Goal: Information Seeking & Learning: Learn about a topic

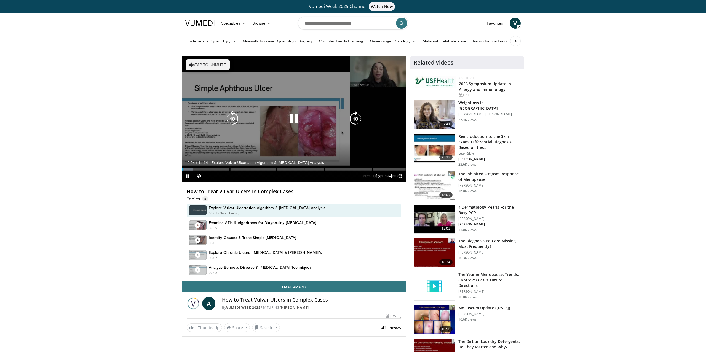
click at [199, 65] on button "Tap to unmute" at bounding box center [208, 64] width 44 height 11
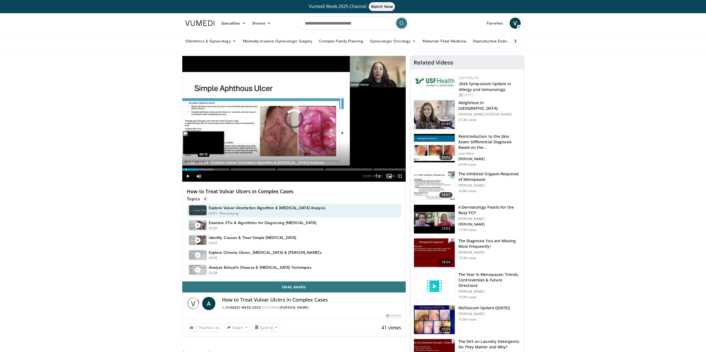
click at [186, 169] on div "Progress Bar" at bounding box center [186, 169] width 1 height 2
click at [184, 169] on div "Progress Bar" at bounding box center [184, 169] width 1 height 2
click at [183, 169] on div "Progress Bar" at bounding box center [183, 169] width 1 height 2
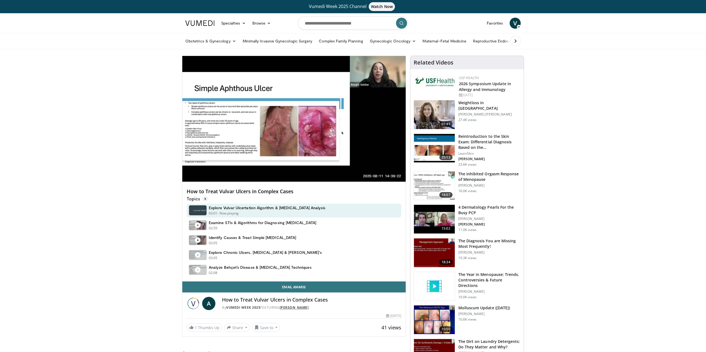
drag, startPoint x: 318, startPoint y: 309, endPoint x: 283, endPoint y: 308, distance: 35.3
click at [283, 308] on div "By Vumedi Week 2025 FEATURING Amaris Geisler" at bounding box center [311, 307] width 179 height 5
copy link "Amaris Geisler"
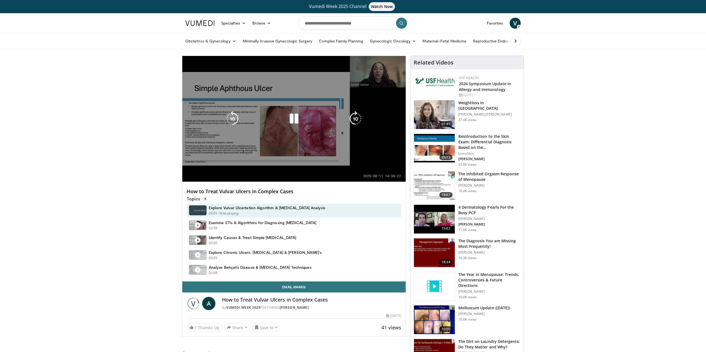
click at [294, 104] on div "10 seconds Tap to unmute" at bounding box center [293, 119] width 223 height 126
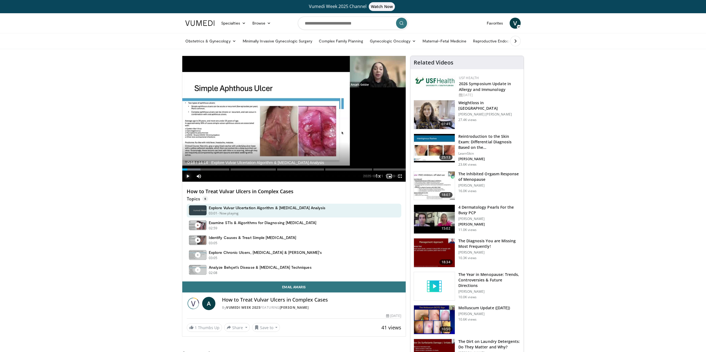
click at [189, 176] on span "Video Player" at bounding box center [187, 176] width 11 height 11
click at [193, 170] on div "Progress Bar" at bounding box center [193, 169] width 1 height 2
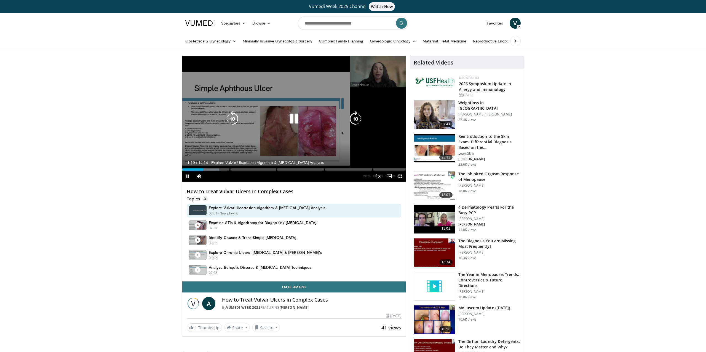
click at [259, 134] on div "10 seconds Tap to unmute" at bounding box center [293, 119] width 223 height 126
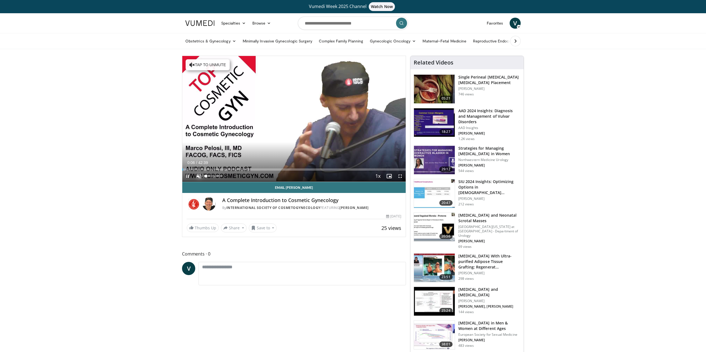
click at [199, 176] on span "Video Player" at bounding box center [198, 176] width 11 height 11
click at [189, 168] on div "Progress Bar" at bounding box center [189, 169] width 1 height 2
click at [193, 168] on div "Progress Bar" at bounding box center [193, 169] width 1 height 2
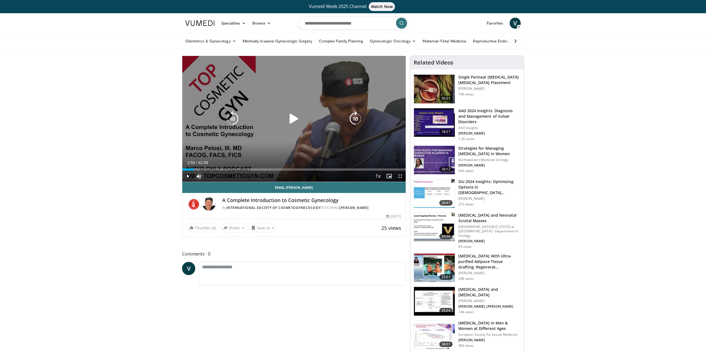
click at [197, 169] on div "Progress Bar" at bounding box center [195, 169] width 8 height 2
click at [267, 114] on div "Video Player" at bounding box center [294, 118] width 134 height 11
click at [300, 115] on icon "Video Player" at bounding box center [293, 118] width 15 height 15
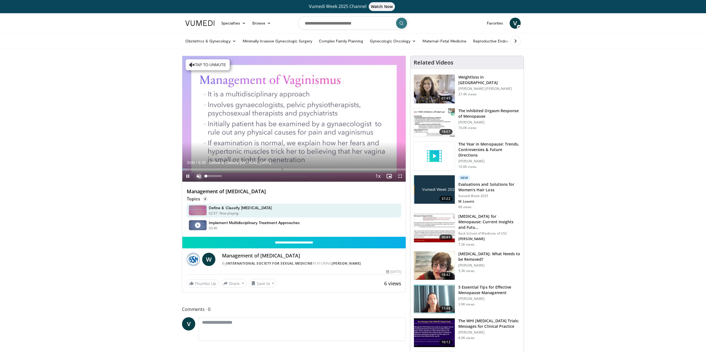
click at [198, 175] on span "Video Player" at bounding box center [198, 176] width 11 height 11
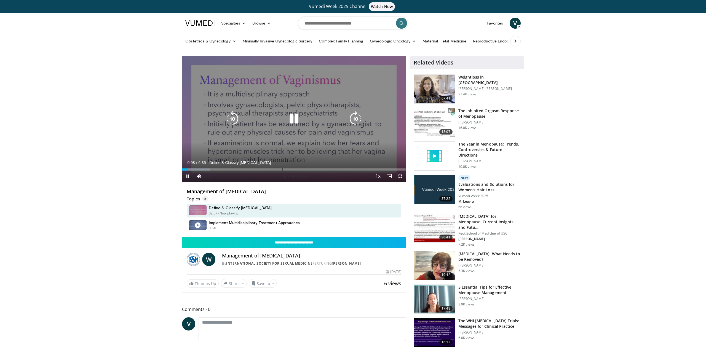
click at [295, 117] on icon "Video Player" at bounding box center [293, 118] width 15 height 15
click at [262, 102] on div "10 seconds Tap to unmute" at bounding box center [293, 119] width 223 height 126
click at [278, 120] on div "Video Player" at bounding box center [294, 118] width 134 height 11
click at [297, 118] on icon "Video Player" at bounding box center [293, 118] width 15 height 15
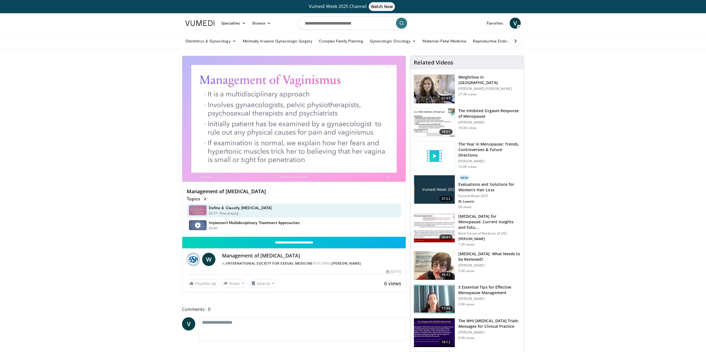
drag, startPoint x: 373, startPoint y: 264, endPoint x: 333, endPoint y: 264, distance: 40.0
click at [333, 264] on div "By International Society for Sexual Medicine FEATURING Wafaa Eltantawy" at bounding box center [311, 263] width 179 height 5
copy link "Wafaa Eltantawy"
click at [255, 223] on h4 "Implement Multidisciplinary Treatment Approaches" at bounding box center [254, 222] width 91 height 5
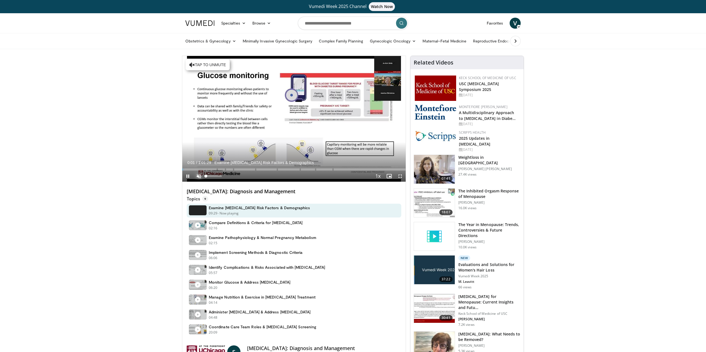
click at [199, 176] on span "Video Player" at bounding box center [198, 176] width 11 height 11
click at [196, 168] on div "Loaded : 1.08% 0:00:04 0:03:52" at bounding box center [293, 167] width 223 height 5
click at [210, 169] on div "Progress Bar" at bounding box center [210, 169] width 1 height 2
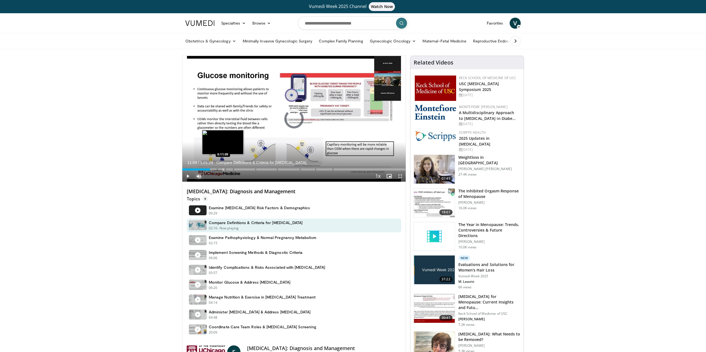
click at [223, 169] on div "Progress Bar" at bounding box center [223, 169] width 1 height 2
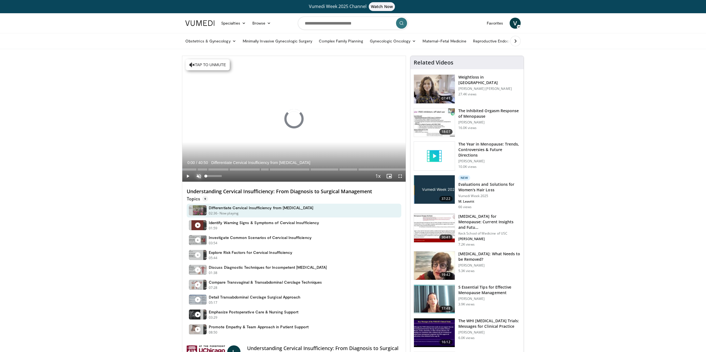
click at [197, 176] on span "Video Player" at bounding box center [198, 176] width 11 height 11
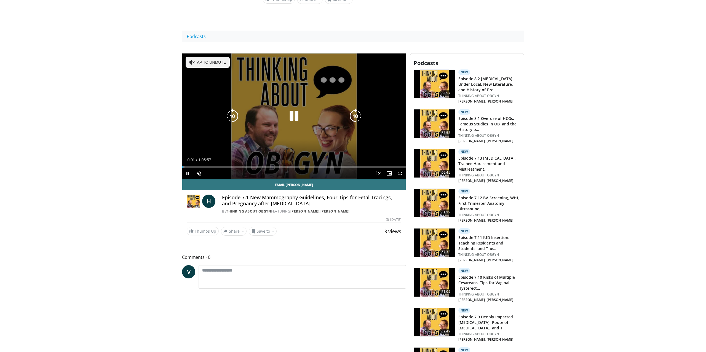
scroll to position [160, 0]
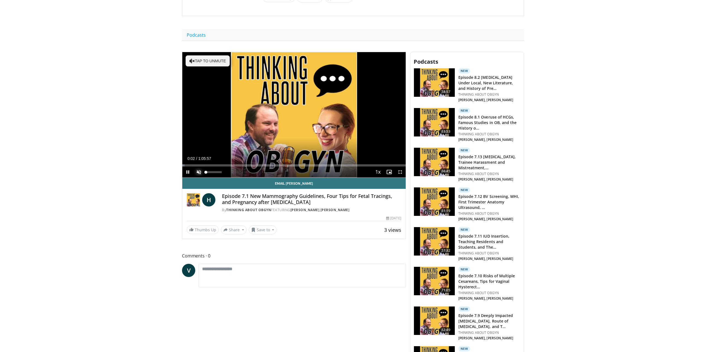
click at [195, 172] on span "Video Player" at bounding box center [198, 172] width 11 height 11
click at [186, 172] on span "Video Player" at bounding box center [187, 172] width 11 height 11
click at [256, 208] on link "THINKING ABOUT OBGYN" at bounding box center [248, 210] width 45 height 5
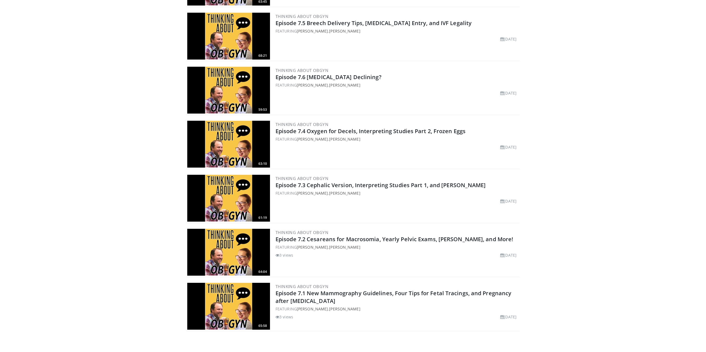
scroll to position [759, 0]
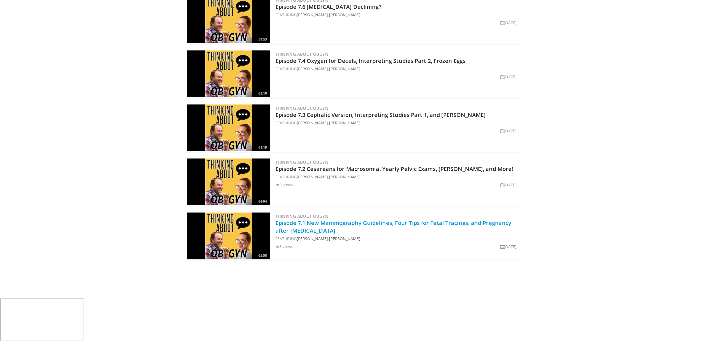
click at [305, 230] on link "Episode 7.1 New Mammography Guidelines, Four Tips for Fetal Tracings, and Pregn…" at bounding box center [393, 226] width 236 height 15
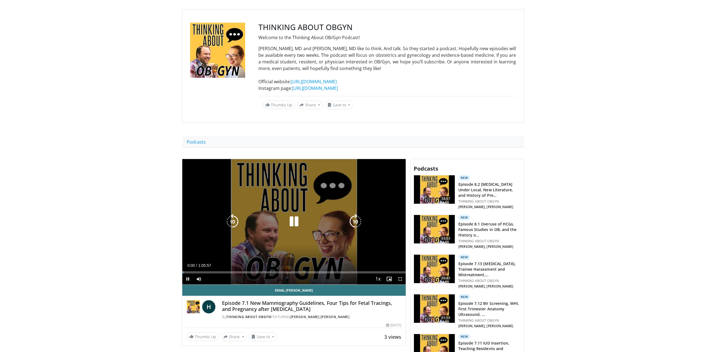
scroll to position [102, 0]
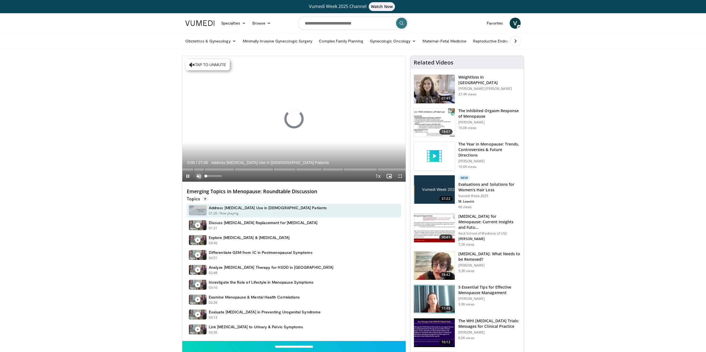
click at [199, 175] on span "Video Player" at bounding box center [198, 176] width 11 height 11
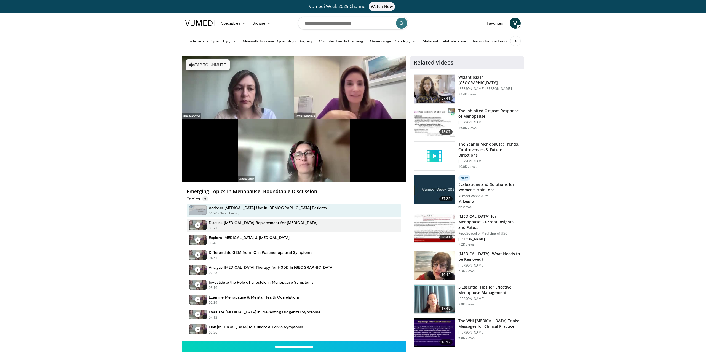
click at [218, 221] on h4 "Discuss Androgen Replacement for Premature Ovarian Failure" at bounding box center [263, 222] width 109 height 5
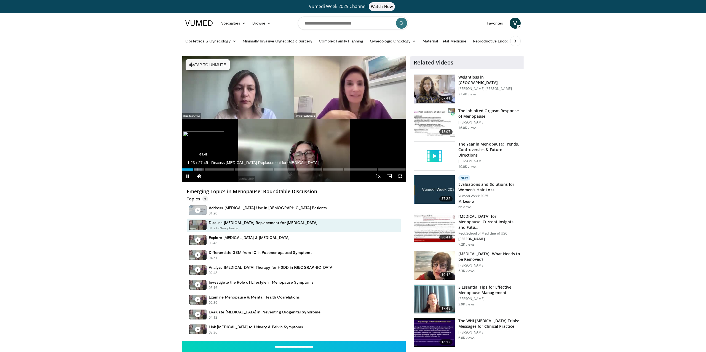
click at [197, 168] on div "Progress Bar" at bounding box center [197, 169] width 1 height 2
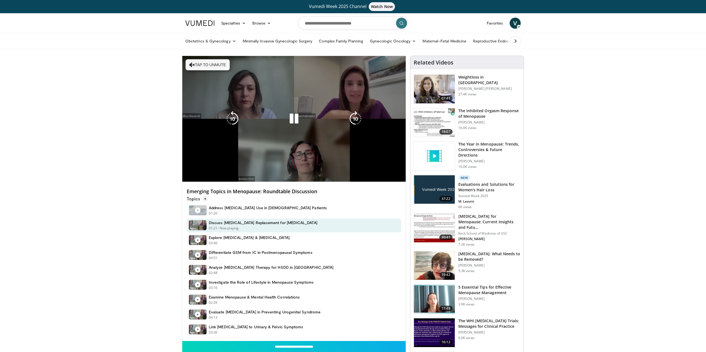
click at [214, 169] on video-js "**********" at bounding box center [293, 119] width 223 height 126
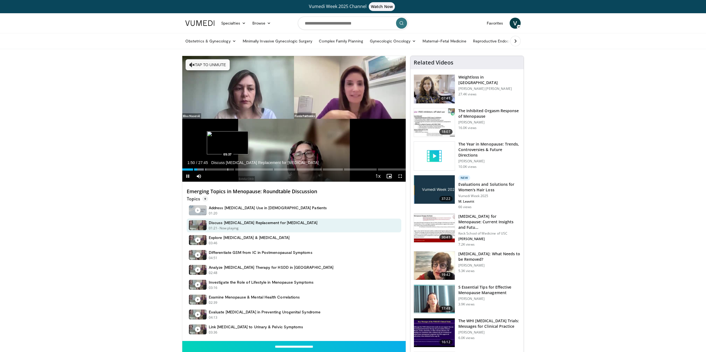
click at [228, 169] on div "Progress Bar" at bounding box center [227, 169] width 1 height 2
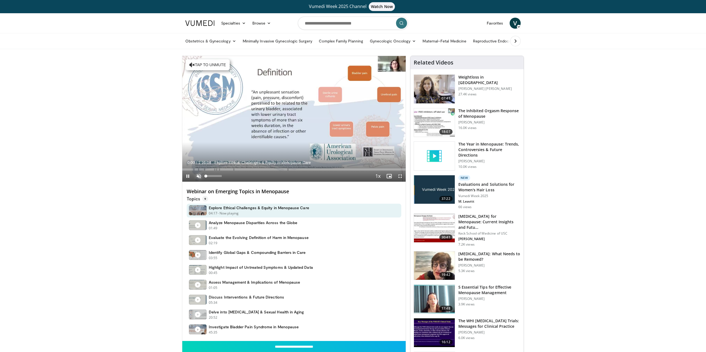
click at [199, 175] on span "Video Player" at bounding box center [198, 176] width 11 height 11
click at [190, 169] on div "Progress Bar" at bounding box center [190, 169] width 1 height 2
click at [202, 169] on div "Progress Bar" at bounding box center [202, 169] width 1 height 2
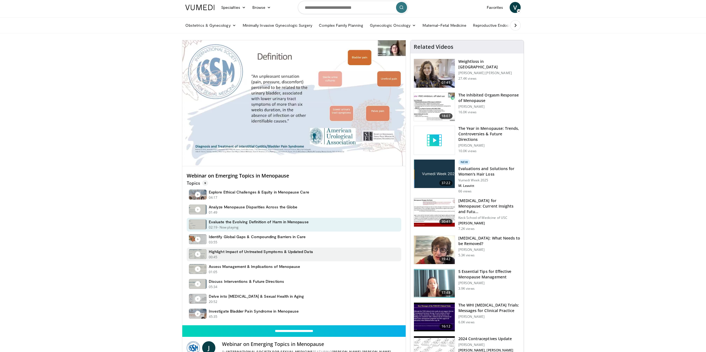
scroll to position [15, 0]
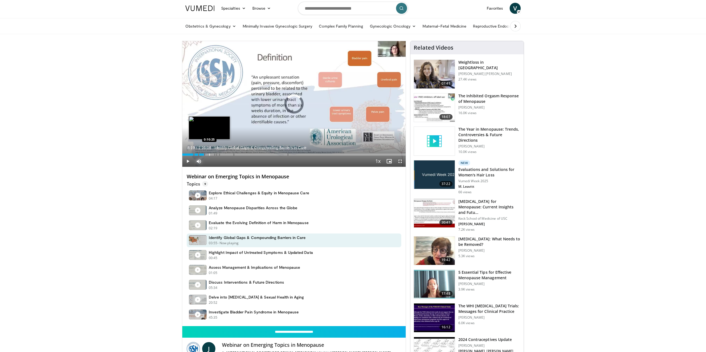
click at [209, 154] on div "Progress Bar" at bounding box center [209, 155] width 1 height 2
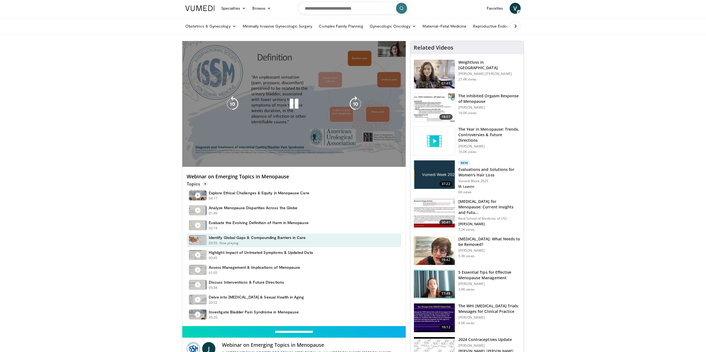
drag, startPoint x: 267, startPoint y: 80, endPoint x: 270, endPoint y: 80, distance: 3.1
click at [269, 80] on div "10 seconds Tap to unmute" at bounding box center [293, 104] width 223 height 126
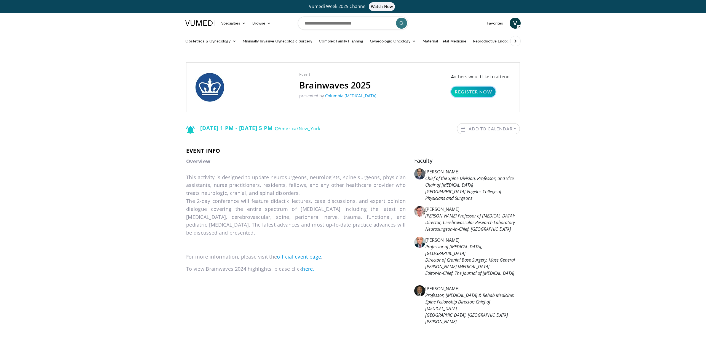
click at [464, 91] on link "Register Now" at bounding box center [473, 92] width 44 height 10
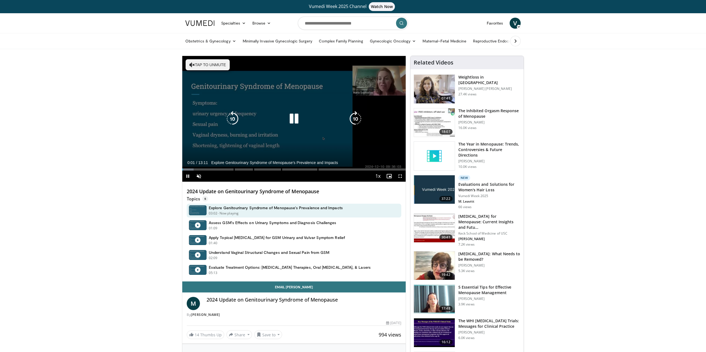
click at [295, 119] on icon "Video Player" at bounding box center [293, 118] width 15 height 15
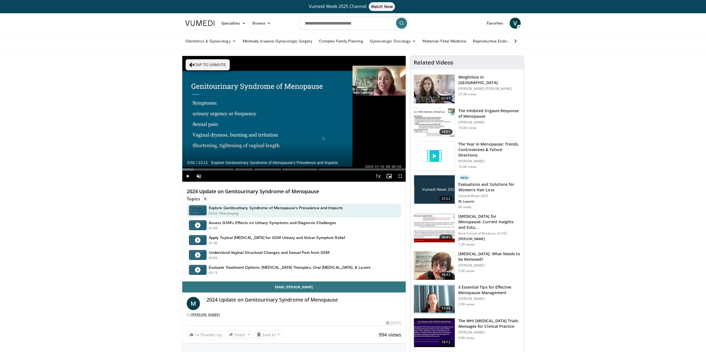
drag, startPoint x: 224, startPoint y: 314, endPoint x: 192, endPoint y: 314, distance: 32.0
click at [192, 314] on div "By Maria Sophocles" at bounding box center [294, 314] width 214 height 5
copy link "Maria Sophocles"
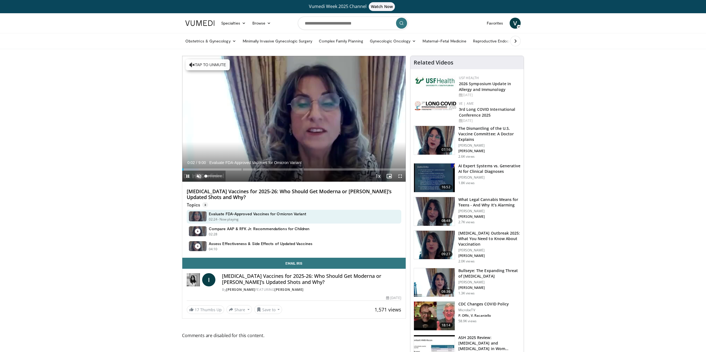
click at [198, 173] on span "Video Player" at bounding box center [198, 176] width 11 height 11
click at [202, 168] on div "Loaded : 18.33% 0:47" at bounding box center [293, 169] width 223 height 2
click at [212, 169] on div "Loaded : 18.33% 0:47" at bounding box center [293, 169] width 223 height 2
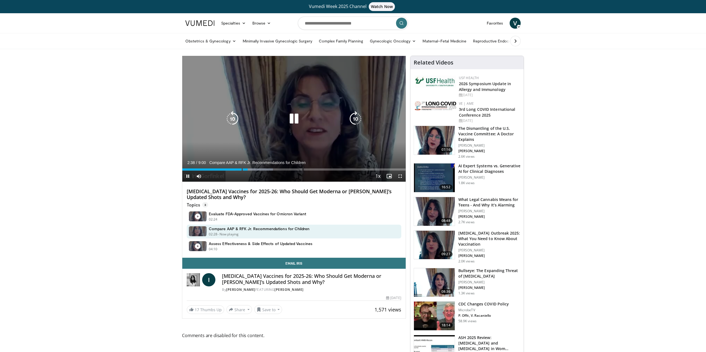
click at [294, 120] on icon "Video Player" at bounding box center [293, 118] width 15 height 15
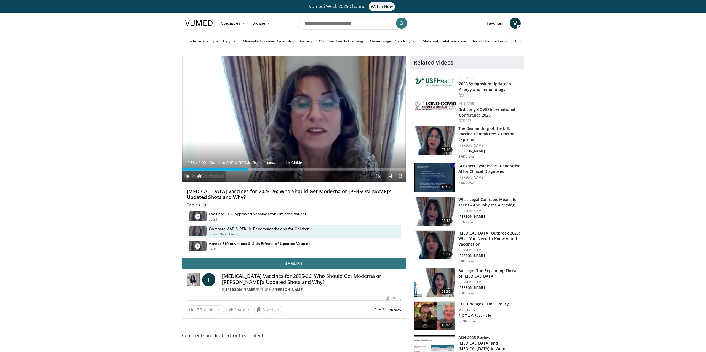
click at [188, 176] on span "Video Player" at bounding box center [187, 176] width 11 height 11
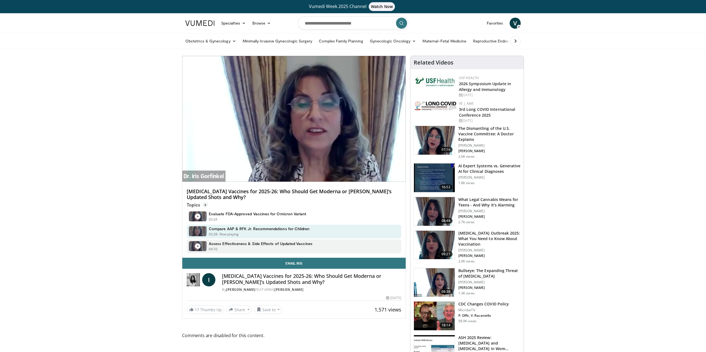
click at [272, 245] on h4 "Assess Effectiveness & Side Effects of Updated Vaccines" at bounding box center [261, 243] width 104 height 5
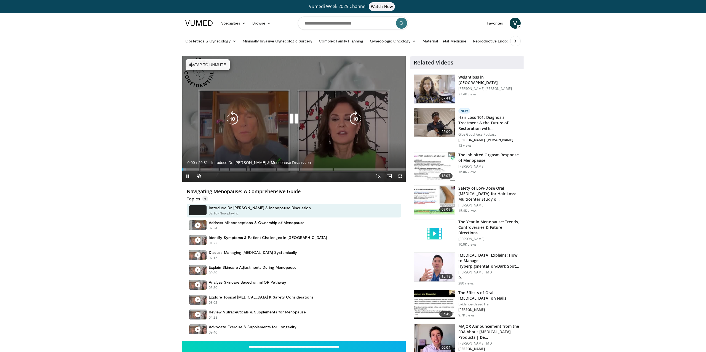
click at [290, 118] on icon "Video Player" at bounding box center [293, 118] width 15 height 15
click at [294, 116] on icon "Video Player" at bounding box center [293, 118] width 15 height 15
click at [293, 115] on icon "Video Player" at bounding box center [293, 118] width 15 height 15
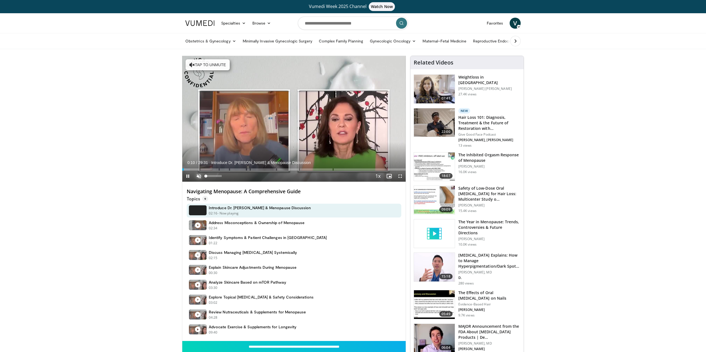
click at [197, 172] on span "Video Player" at bounding box center [198, 176] width 11 height 11
click at [202, 170] on div "Progress Bar" at bounding box center [202, 169] width 1 height 2
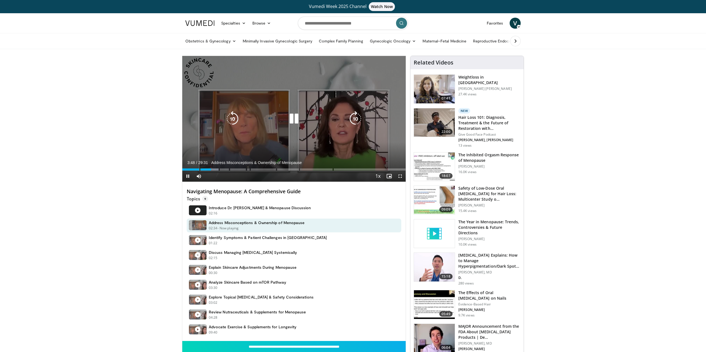
click at [293, 118] on icon "Video Player" at bounding box center [293, 118] width 15 height 15
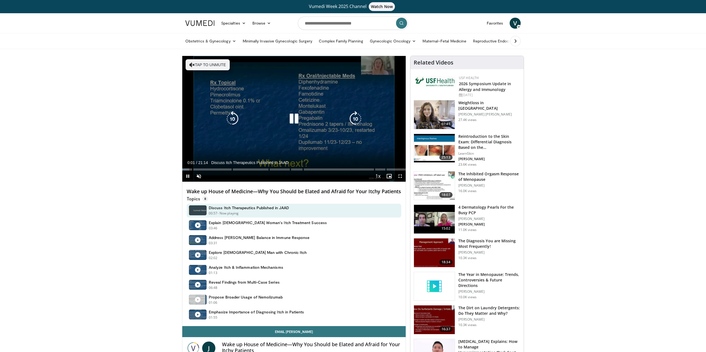
click at [276, 102] on div "10 seconds Tap to unmute" at bounding box center [293, 119] width 223 height 126
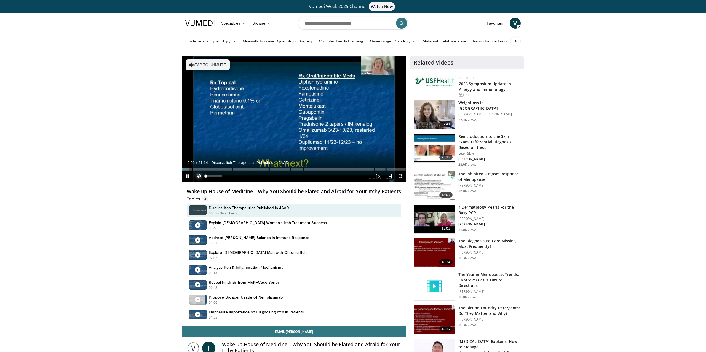
click at [194, 179] on span "Video Player" at bounding box center [198, 176] width 11 height 11
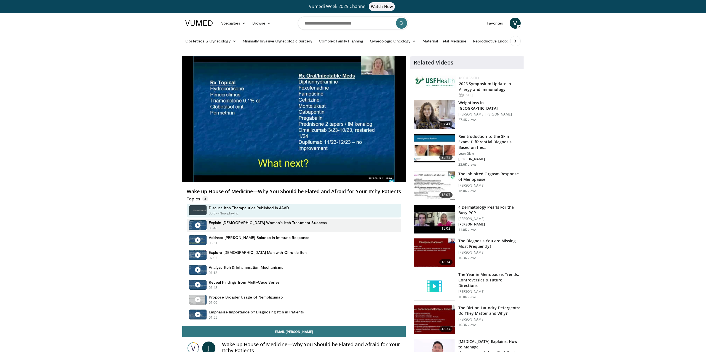
click at [254, 226] on div "Explain 76-Year-Old Woman's Itch Treatment Success 03:46 - Now playing" at bounding box center [294, 226] width 214 height 14
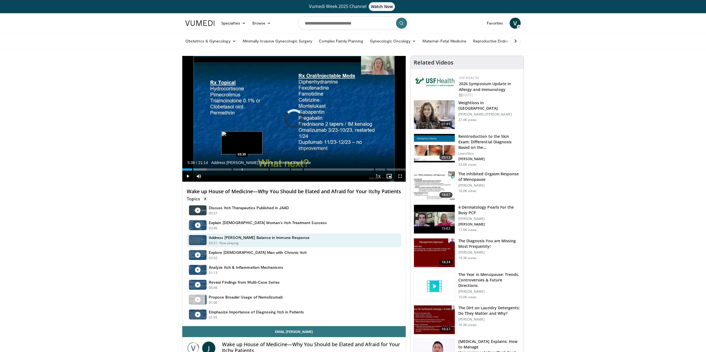
click at [242, 168] on div "Progress Bar" at bounding box center [242, 169] width 1 height 2
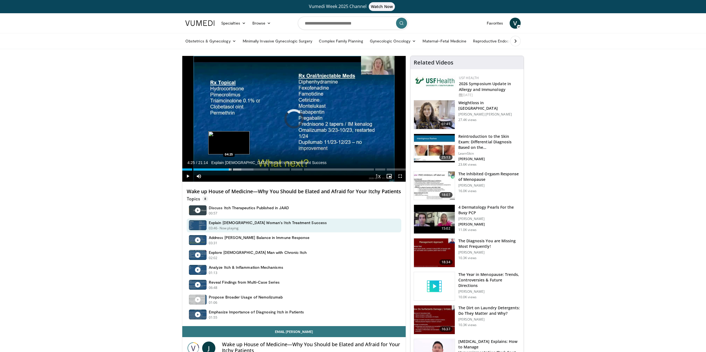
click at [229, 169] on div "Progress Bar" at bounding box center [229, 169] width 1 height 2
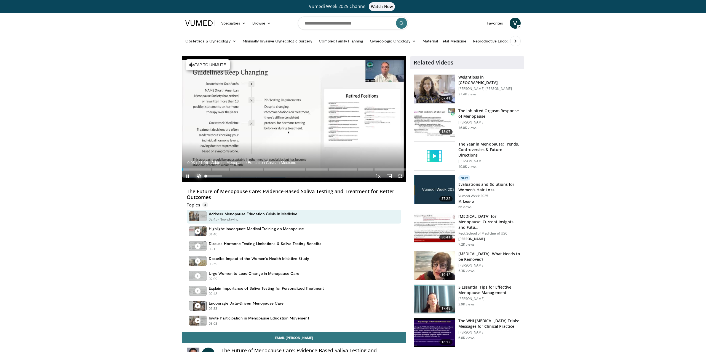
click at [197, 177] on span "Video Player" at bounding box center [198, 176] width 11 height 11
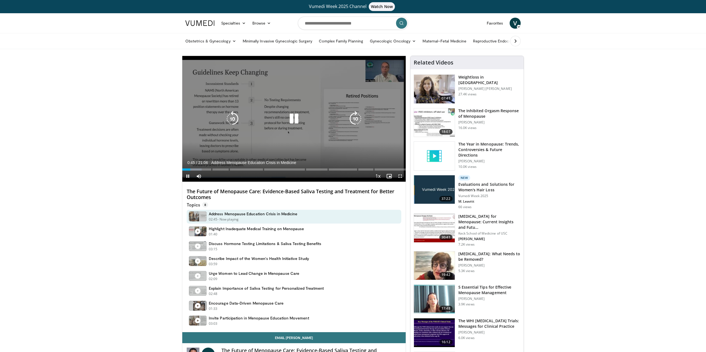
click at [284, 122] on div "Video Player" at bounding box center [294, 118] width 134 height 11
click at [294, 117] on icon "Video Player" at bounding box center [293, 118] width 15 height 15
click at [296, 116] on icon "Video Player" at bounding box center [293, 118] width 15 height 15
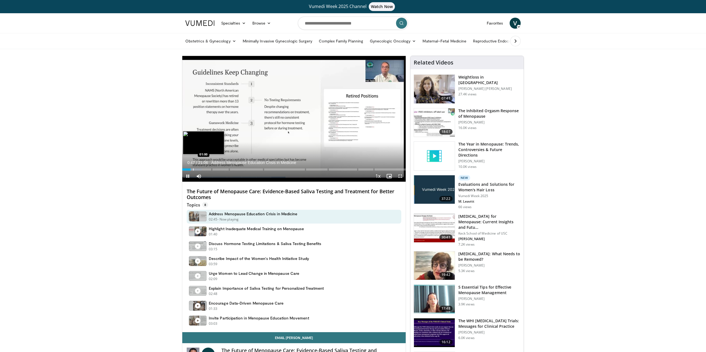
click at [193, 170] on div "Progress Bar" at bounding box center [193, 169] width 1 height 2
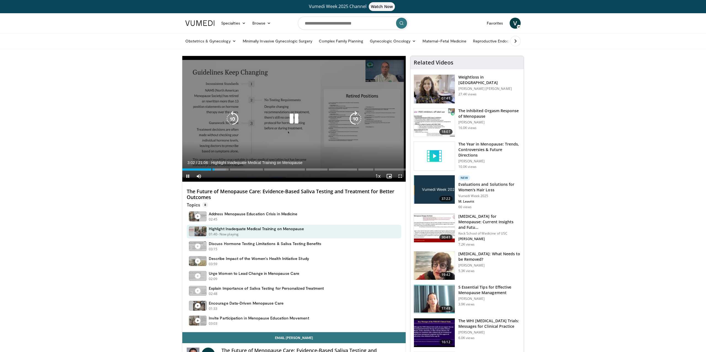
click at [293, 125] on icon "Video Player" at bounding box center [293, 118] width 15 height 15
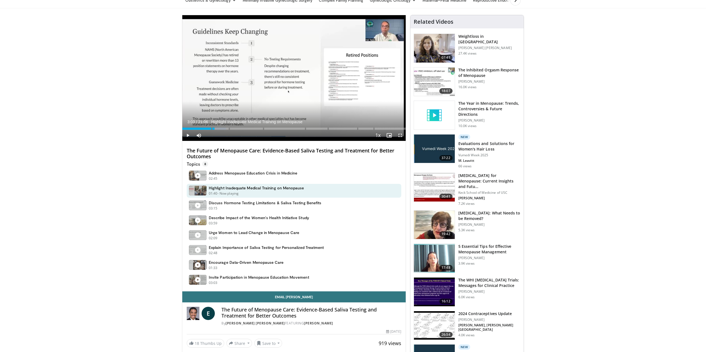
scroll to position [50, 0]
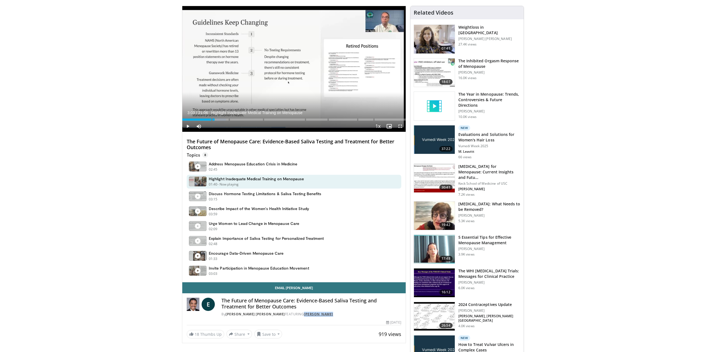
drag, startPoint x: 301, startPoint y: 313, endPoint x: 288, endPoint y: 313, distance: 13.5
click at [288, 313] on div "By Dr. Eldred B. Taylor FEATURING Eldred Taylor" at bounding box center [311, 314] width 180 height 5
copy link "[PERSON_NAME]"
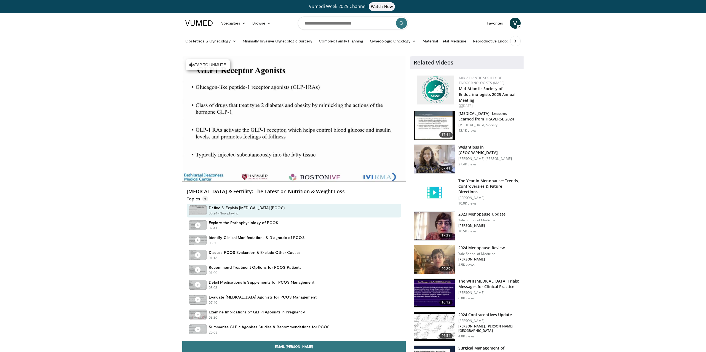
drag, startPoint x: 376, startPoint y: 189, endPoint x: 178, endPoint y: 189, distance: 198.2
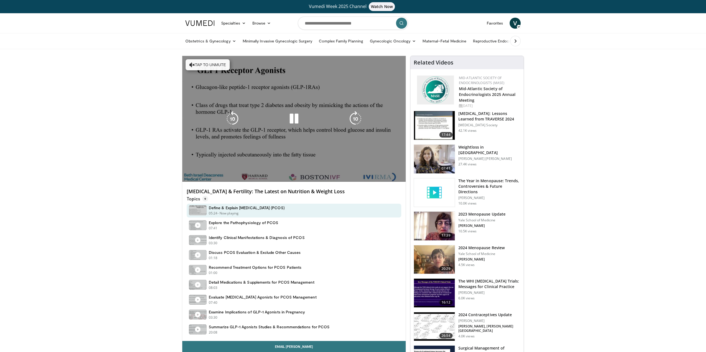
copy h4 "[MEDICAL_DATA] & Fertility: The Latest on Nutrition & Weight Loss"
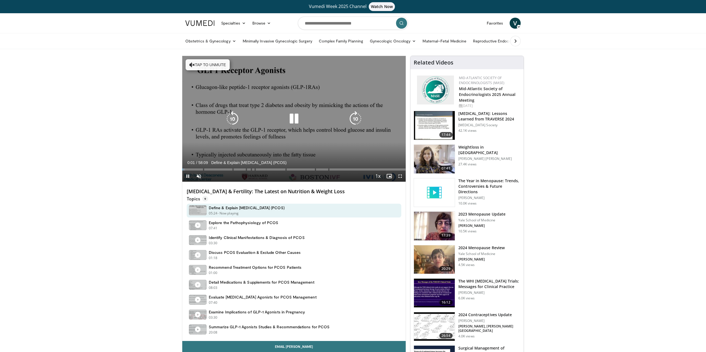
click at [290, 114] on icon "Video Player" at bounding box center [293, 118] width 15 height 15
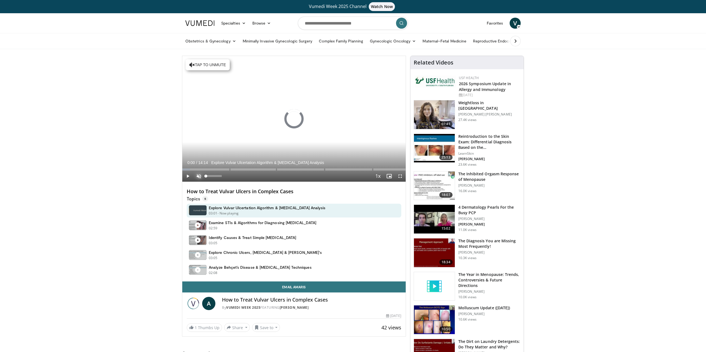
click at [198, 175] on span "Video Player" at bounding box center [198, 176] width 11 height 11
